Goal: Task Accomplishment & Management: Manage account settings

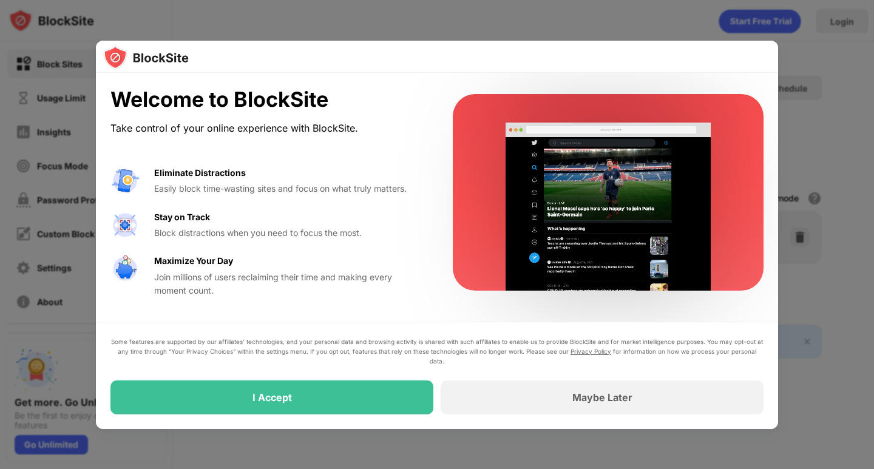
click at [820, 263] on div at bounding box center [437, 234] width 874 height 469
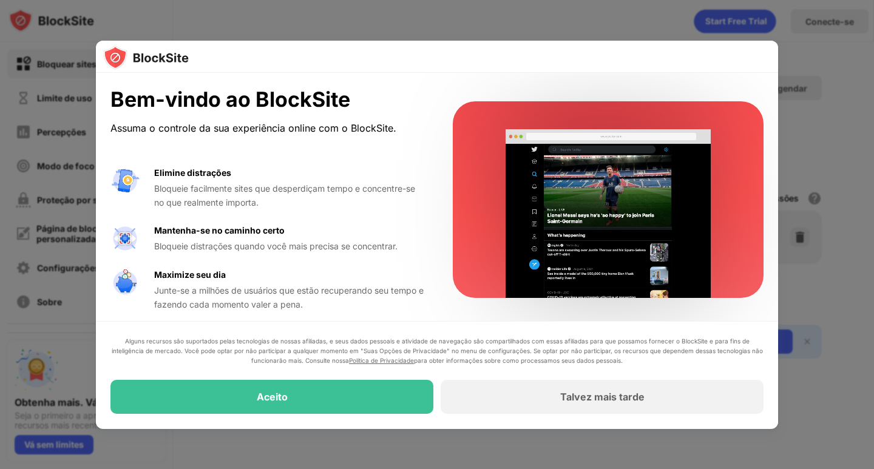
click at [817, 306] on div at bounding box center [437, 234] width 874 height 469
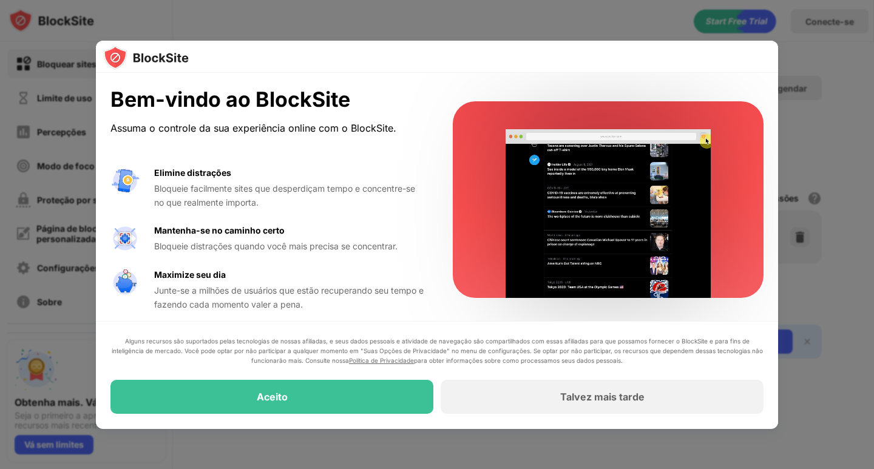
scroll to position [6, 0]
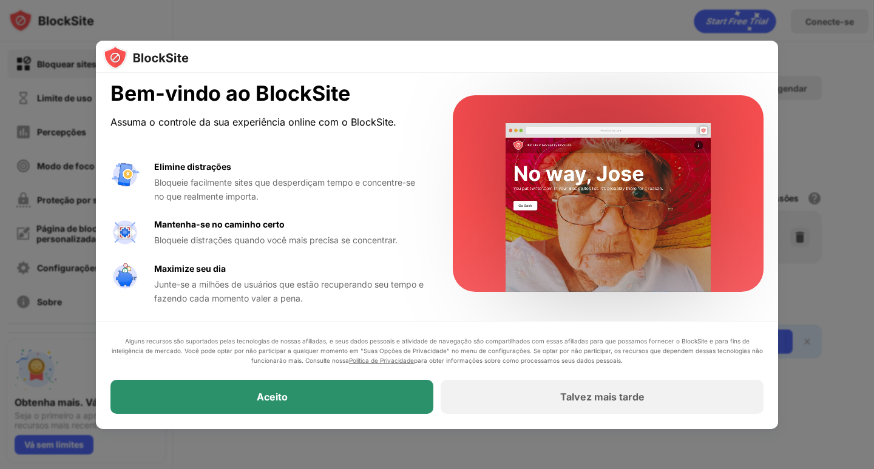
click at [381, 407] on div "Aceito" at bounding box center [271, 397] width 323 height 34
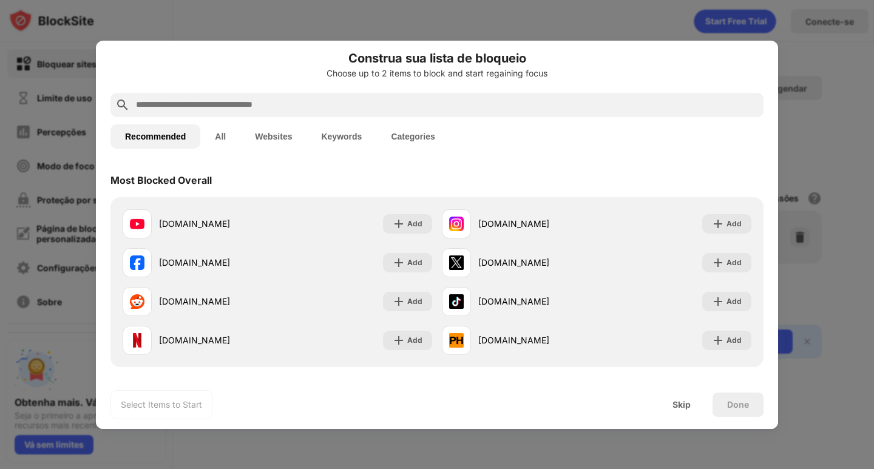
scroll to position [0, 0]
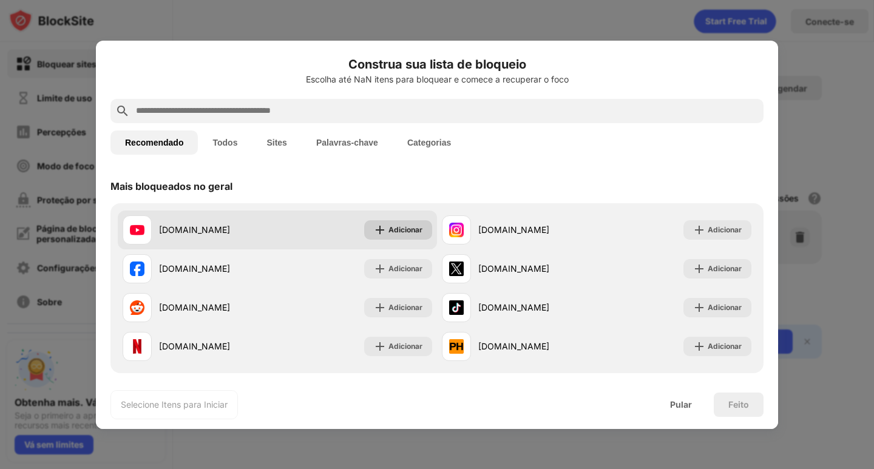
click at [375, 226] on img at bounding box center [380, 230] width 12 height 12
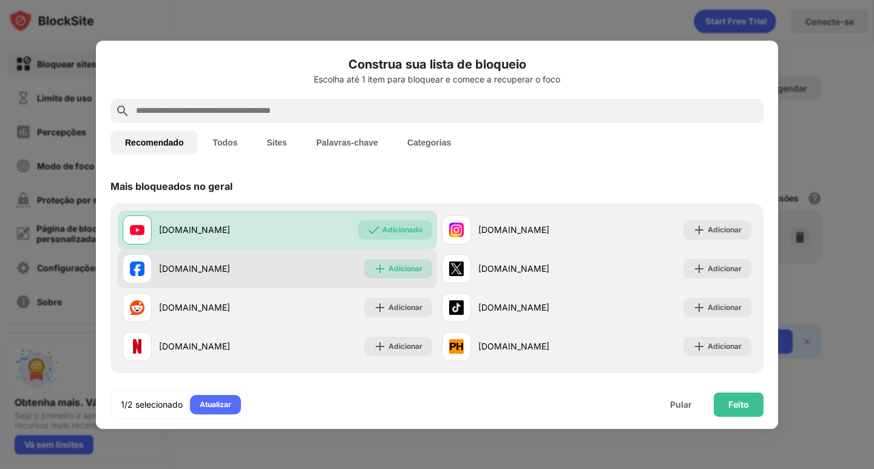
click at [416, 273] on div "Adicionar" at bounding box center [405, 269] width 34 height 12
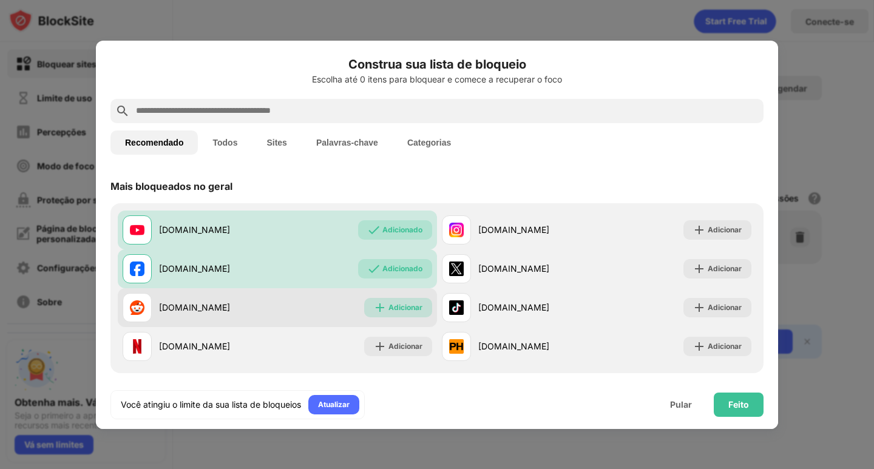
click at [408, 306] on font "Adicionar" at bounding box center [405, 307] width 34 height 9
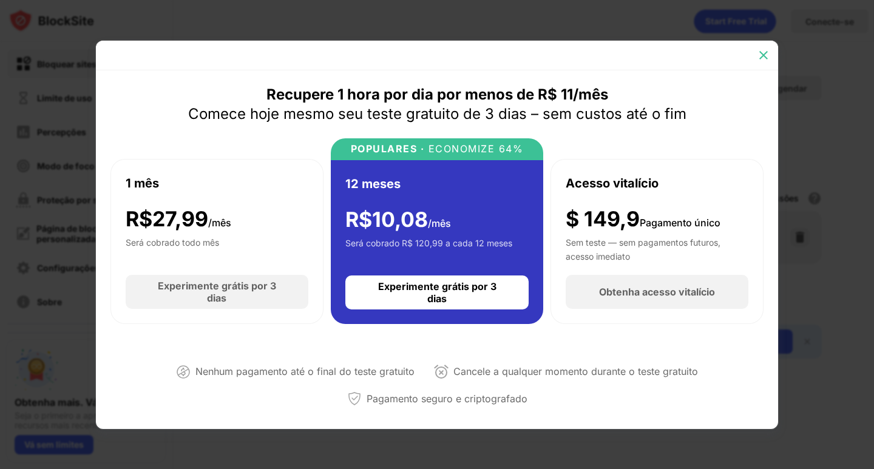
click at [766, 56] on img at bounding box center [763, 55] width 12 height 12
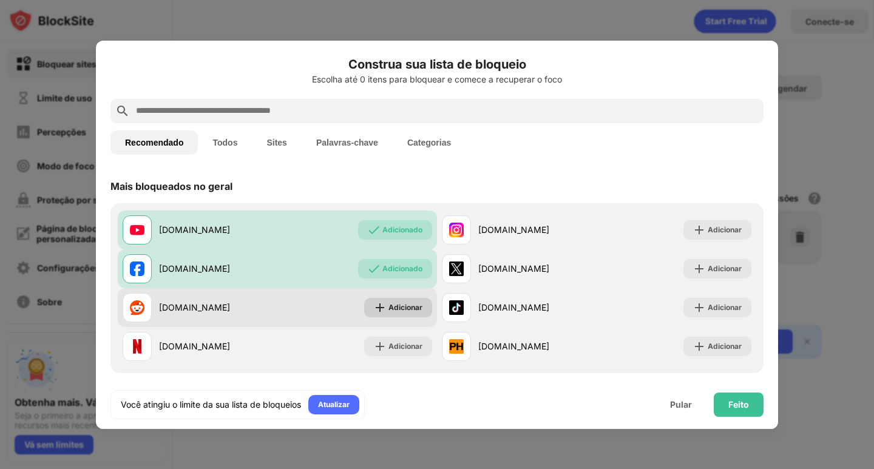
click at [374, 305] on img at bounding box center [380, 308] width 12 height 12
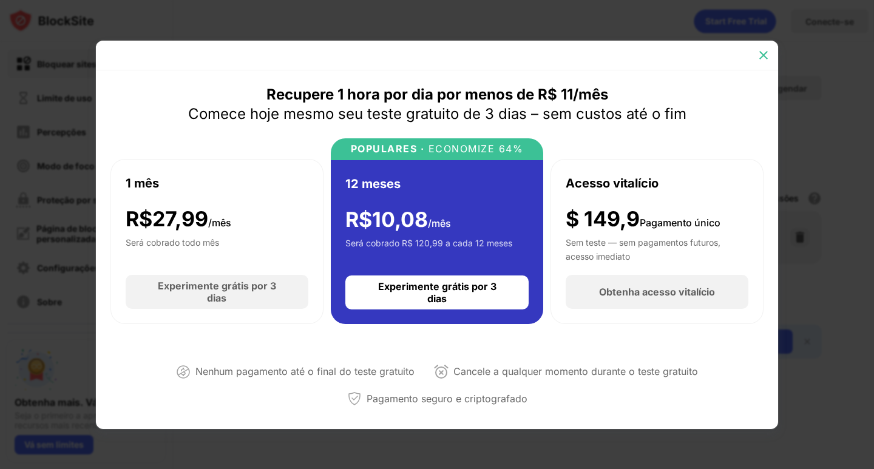
click at [760, 54] on img at bounding box center [763, 55] width 12 height 12
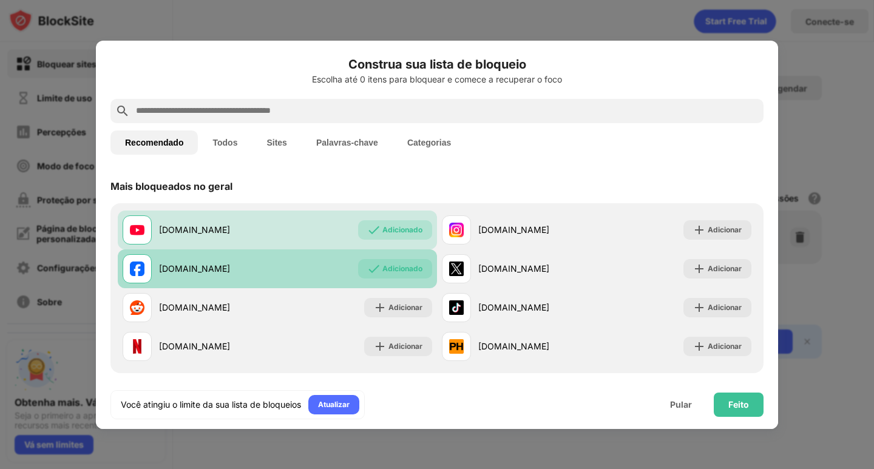
click at [382, 271] on font "Adicionado" at bounding box center [402, 268] width 40 height 9
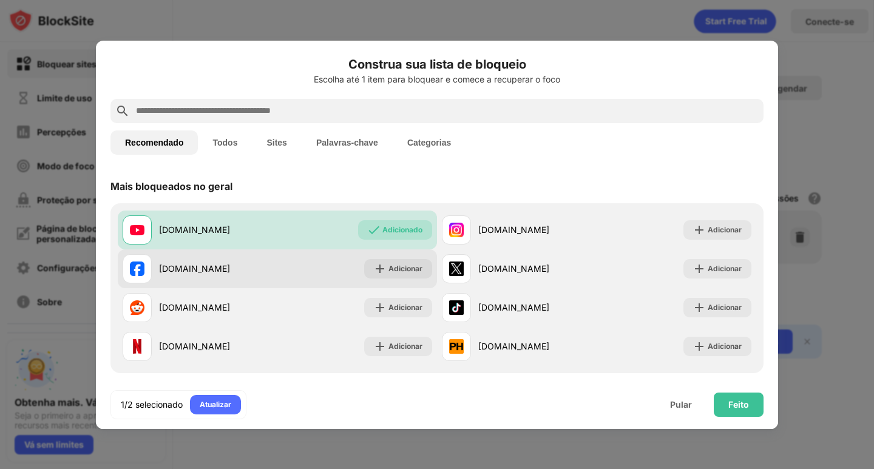
drag, startPoint x: 292, startPoint y: 124, endPoint x: 289, endPoint y: 110, distance: 14.9
click at [294, 123] on div "Recomendado Todos Sites Palavras-chave Categorias" at bounding box center [436, 142] width 653 height 39
click at [289, 112] on input "text" at bounding box center [447, 111] width 624 height 15
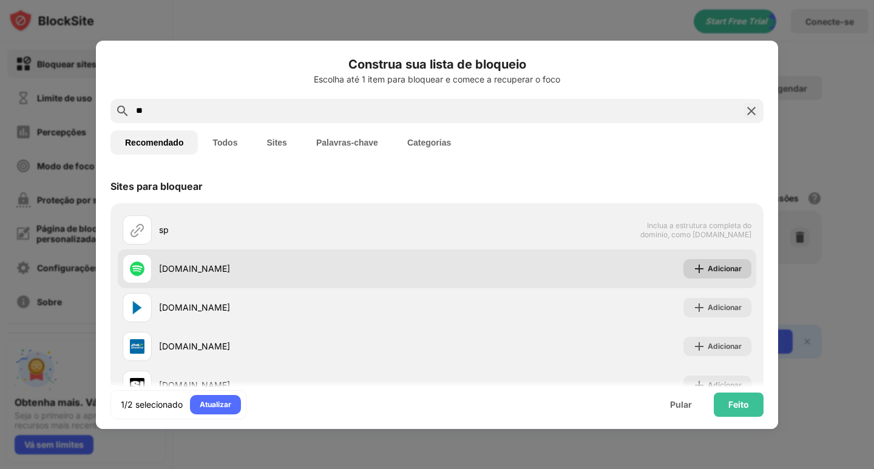
type input "**"
click at [708, 261] on div "Adicionar" at bounding box center [717, 268] width 68 height 19
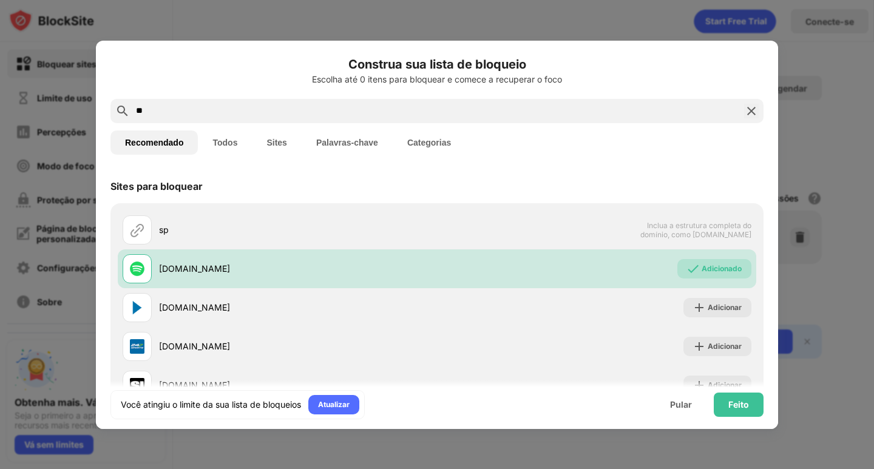
click at [369, 147] on font "Palavras-chave" at bounding box center [347, 143] width 62 height 10
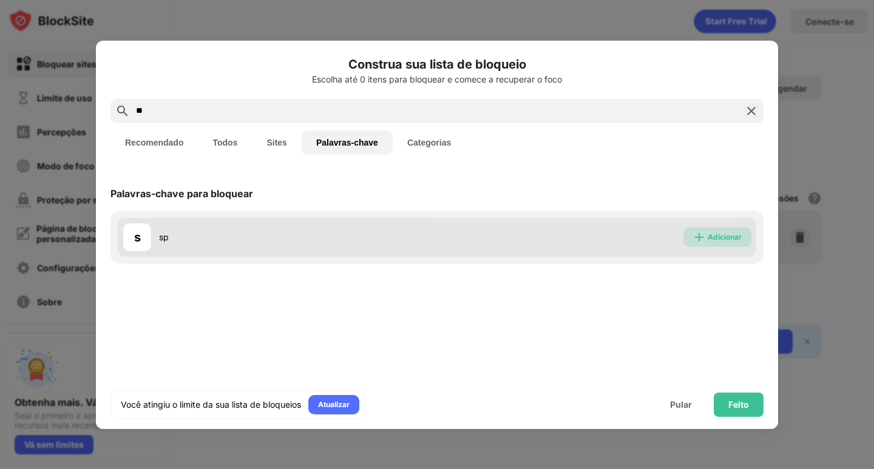
click at [703, 241] on img at bounding box center [699, 237] width 12 height 12
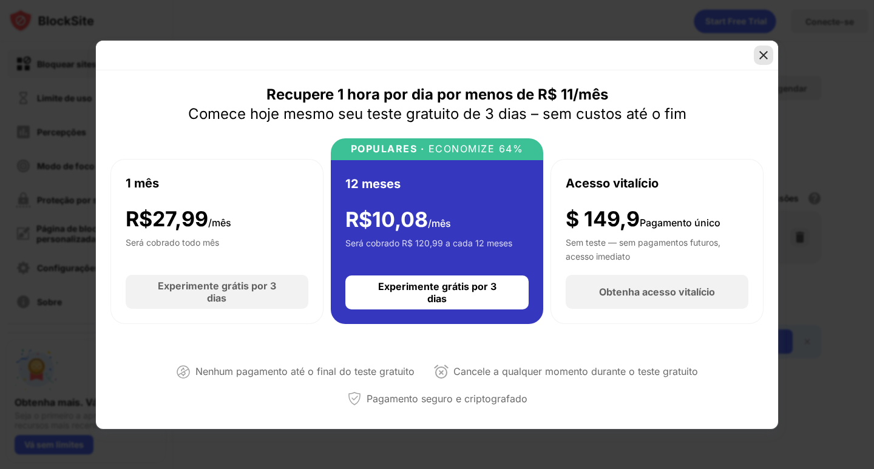
click at [766, 53] on img at bounding box center [763, 55] width 12 height 12
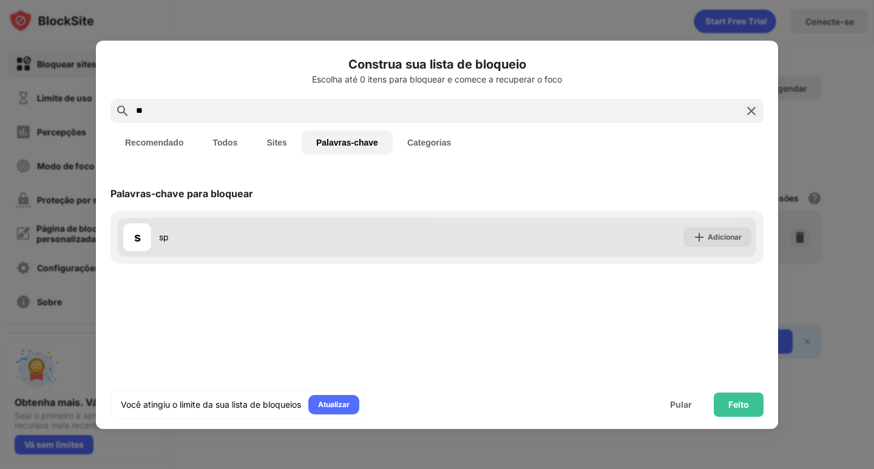
click at [167, 235] on font "sp" at bounding box center [164, 237] width 10 height 10
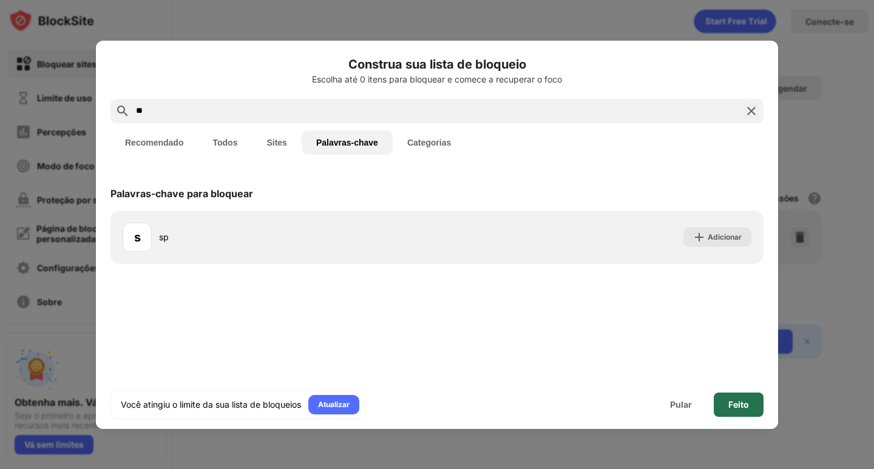
click at [731, 402] on font "Feito" at bounding box center [738, 404] width 21 height 10
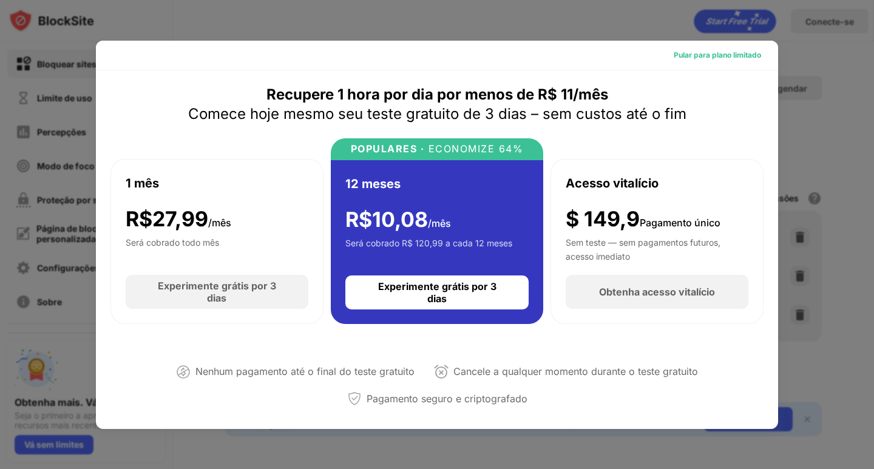
click at [706, 47] on div "Pular para plano limitado" at bounding box center [717, 55] width 107 height 19
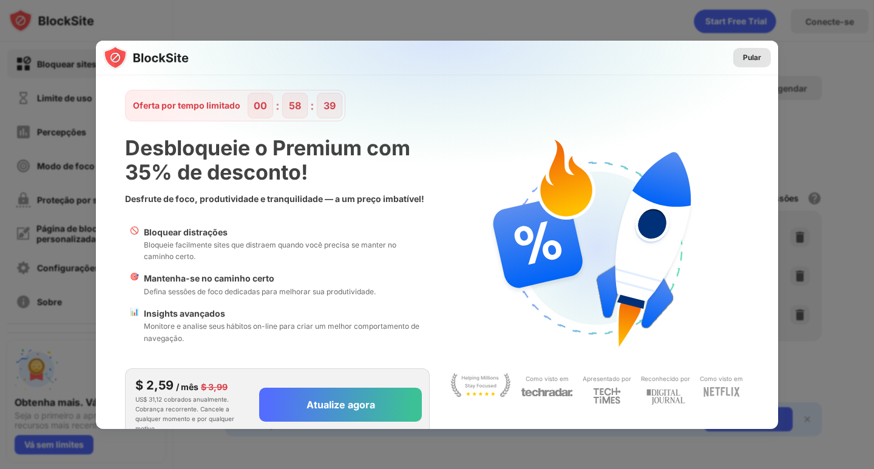
click at [746, 59] on font "Pular" at bounding box center [752, 57] width 18 height 9
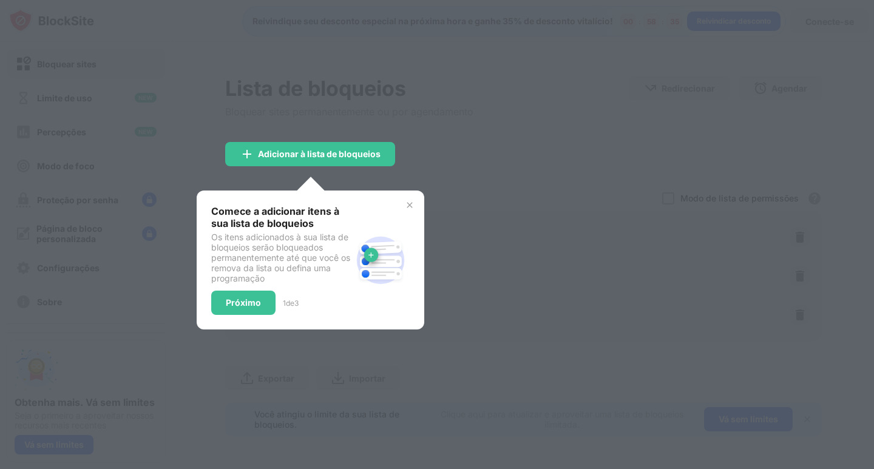
click at [408, 202] on img at bounding box center [410, 205] width 10 height 10
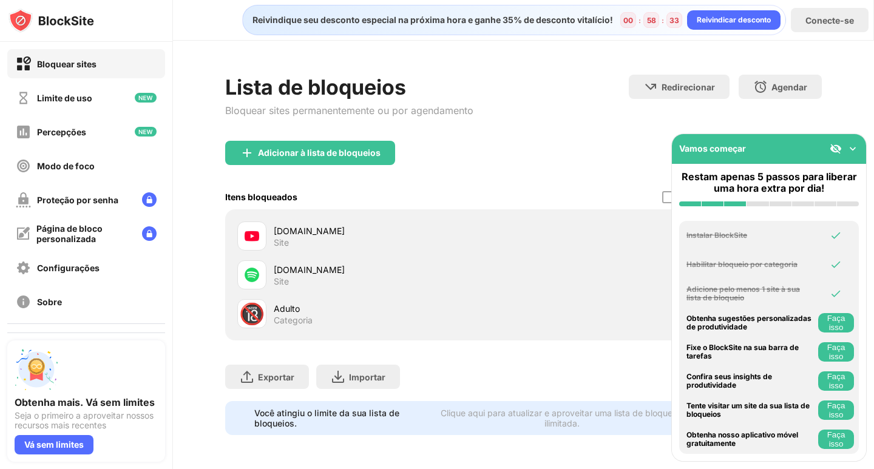
scroll to position [10, 0]
click at [834, 415] on font "Faça isso" at bounding box center [836, 410] width 18 height 18
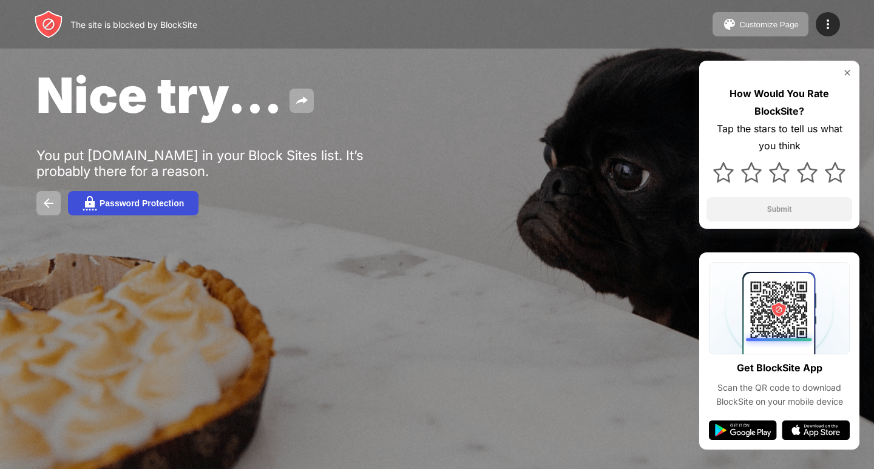
click at [117, 204] on div "Password Protection" at bounding box center [142, 203] width 84 height 10
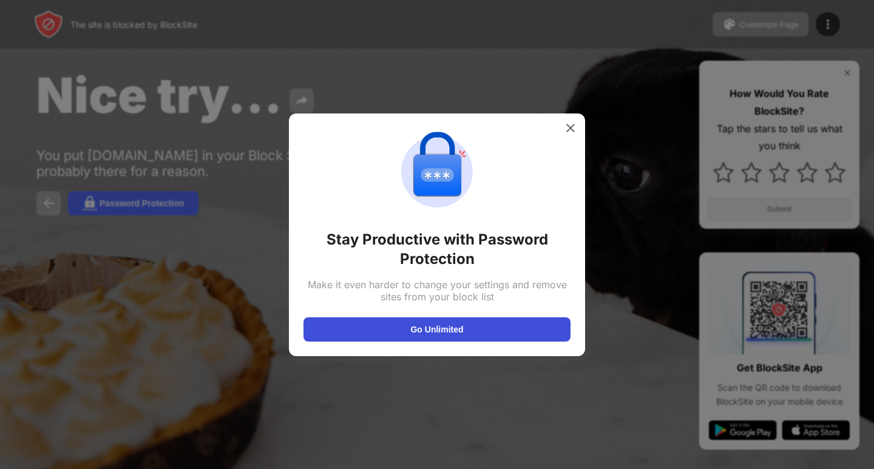
click at [458, 333] on button "Go Unlimited" at bounding box center [436, 329] width 267 height 24
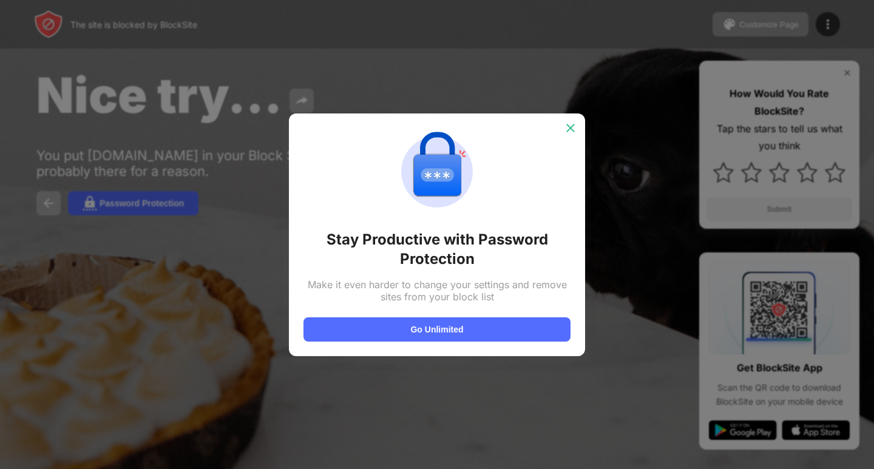
click at [569, 130] on img at bounding box center [570, 128] width 12 height 12
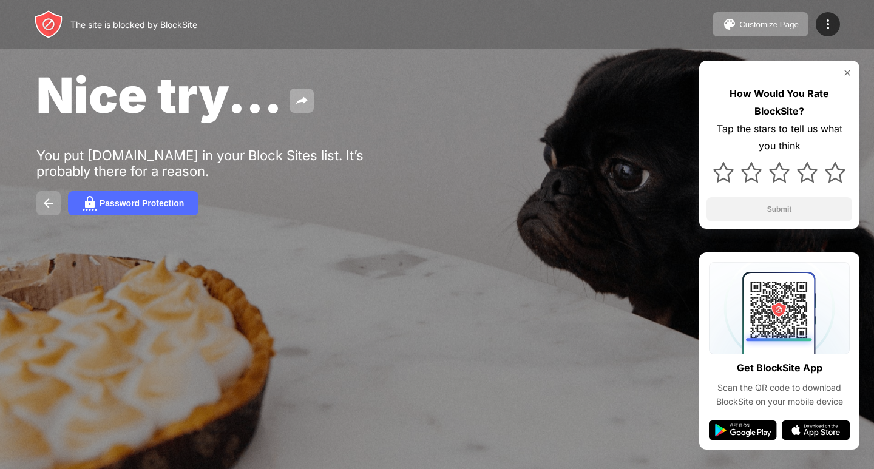
click at [53, 206] on img at bounding box center [48, 203] width 15 height 15
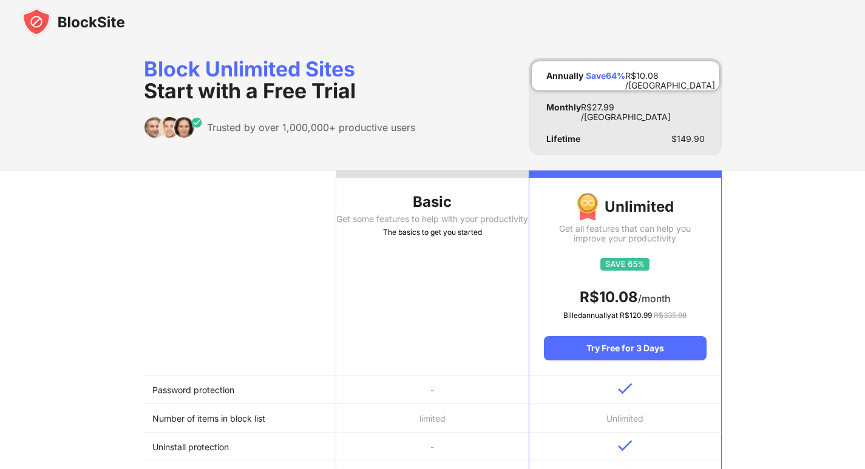
click at [394, 277] on th "Basic Get some features to help with your productivity The basics to get you st…" at bounding box center [432, 273] width 192 height 205
click at [440, 198] on div "Basic" at bounding box center [432, 201] width 192 height 19
click at [440, 197] on div "Basic" at bounding box center [432, 201] width 192 height 19
